Goal: Task Accomplishment & Management: Use online tool/utility

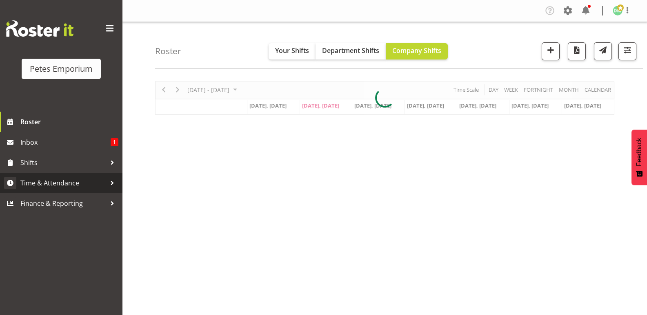
click at [69, 177] on link "Time & Attendance" at bounding box center [61, 183] width 122 height 20
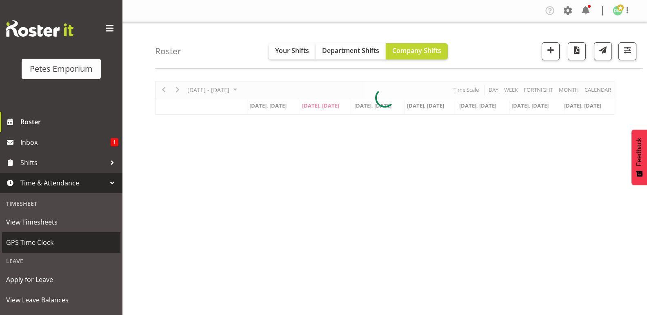
click at [44, 248] on span "GPS Time Clock" at bounding box center [61, 243] width 110 height 12
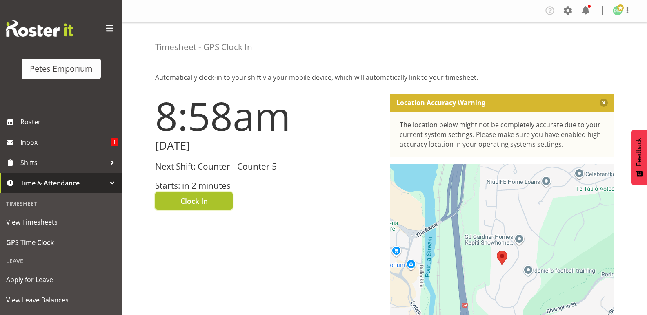
click at [205, 197] on span "Clock In" at bounding box center [193, 201] width 27 height 11
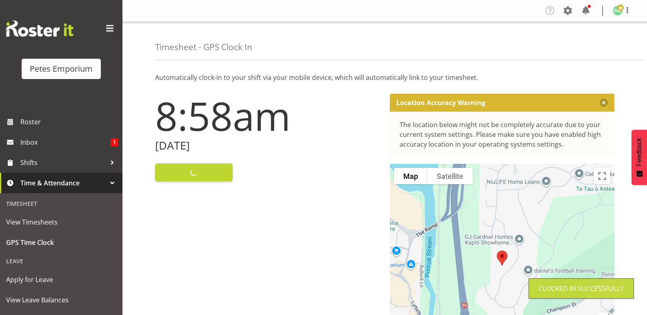
click at [621, 12] on img at bounding box center [617, 11] width 10 height 10
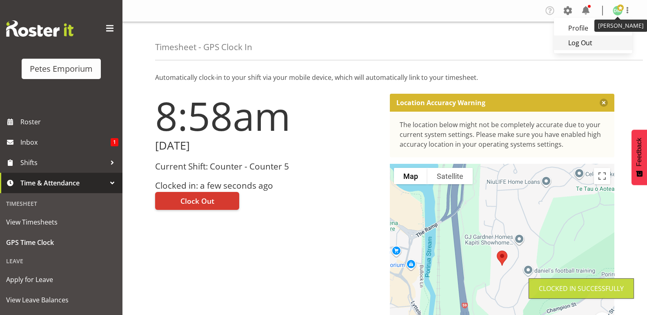
click at [584, 42] on link "Log Out" at bounding box center [593, 42] width 78 height 15
